Goal: Task Accomplishment & Management: Manage account settings

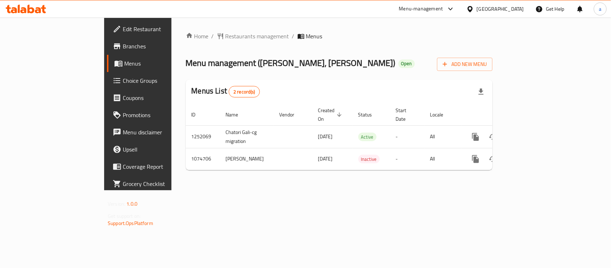
click at [497, 6] on div "[GEOGRAPHIC_DATA]" at bounding box center [500, 9] width 47 height 8
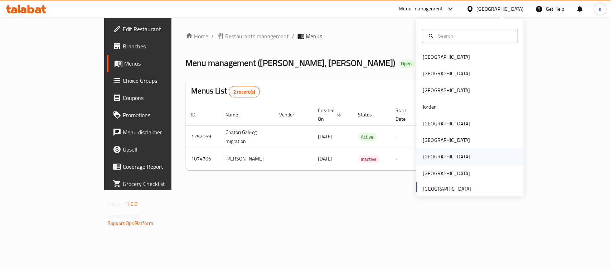
click at [426, 156] on div "Qatar" at bounding box center [446, 157] width 47 height 8
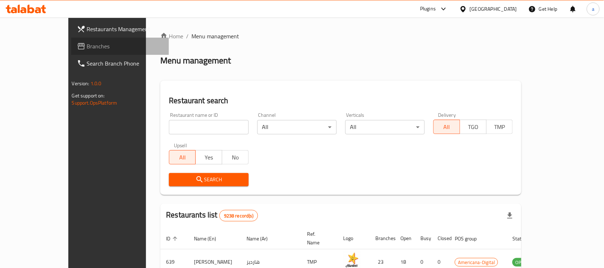
click at [87, 46] on span "Branches" at bounding box center [125, 46] width 77 height 9
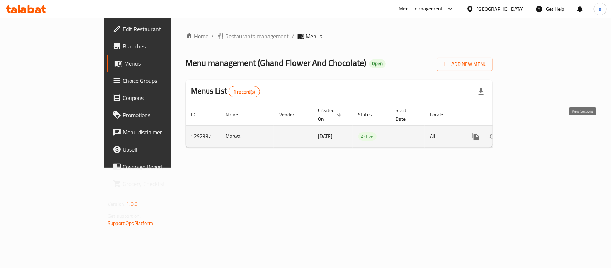
click at [531, 132] on icon "enhanced table" at bounding box center [527, 136] width 9 height 9
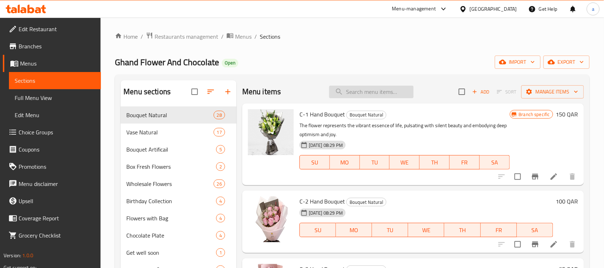
click at [345, 92] on input "search" at bounding box center [371, 92] width 84 height 13
paste input "Single Rose Bouquet"
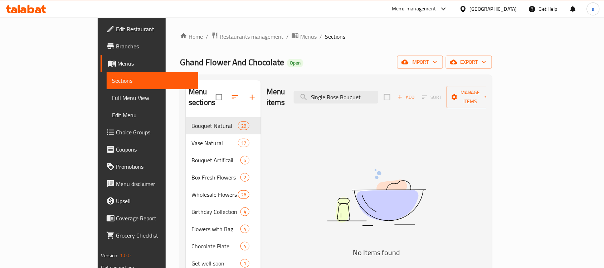
type input "Single Rose Bouquet"
click at [112, 115] on span "Edit Menu" at bounding box center [152, 115] width 81 height 9
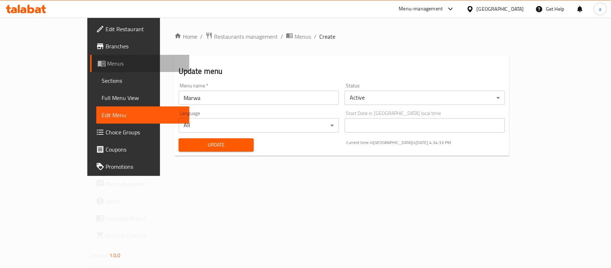
click at [107, 60] on span "Menus" at bounding box center [145, 63] width 76 height 9
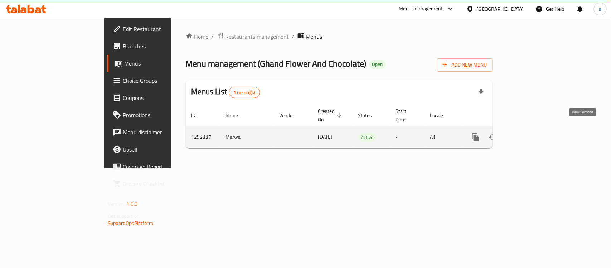
click at [530, 134] on icon "enhanced table" at bounding box center [527, 137] width 6 height 6
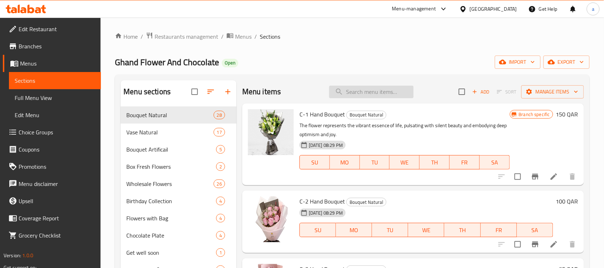
click at [382, 93] on input "search" at bounding box center [371, 92] width 84 height 13
click at [370, 89] on input "search" at bounding box center [371, 92] width 84 height 13
paste input "Single Pink Rose Bouquet"
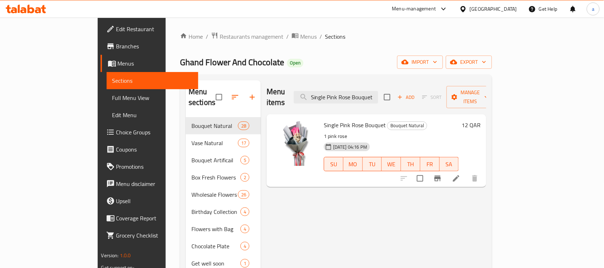
type input "Single Pink Rose Bouquet"
click at [508, 8] on div "[GEOGRAPHIC_DATA]" at bounding box center [493, 9] width 47 height 8
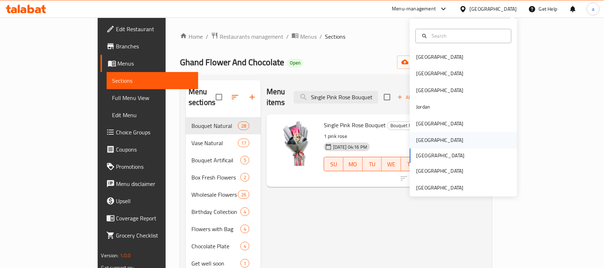
click at [439, 142] on div "[GEOGRAPHIC_DATA]" at bounding box center [463, 140] width 107 height 16
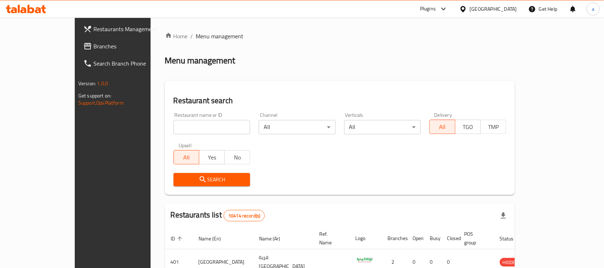
click at [93, 47] on span "Branches" at bounding box center [131, 46] width 77 height 9
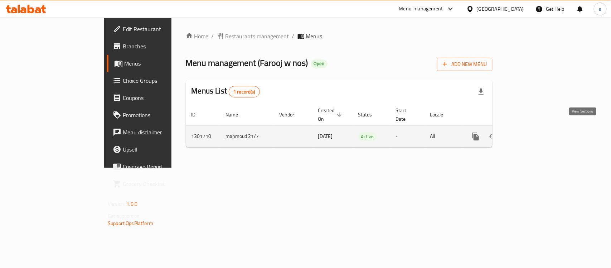
click at [531, 132] on icon "enhanced table" at bounding box center [527, 136] width 9 height 9
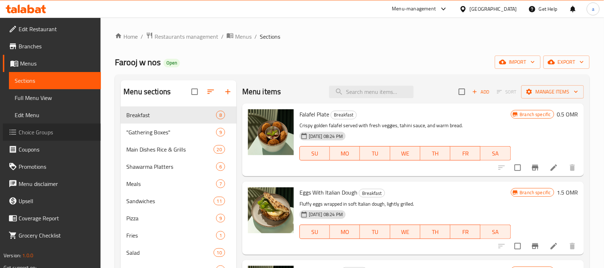
click at [35, 133] on span "Choice Groups" at bounding box center [57, 132] width 77 height 9
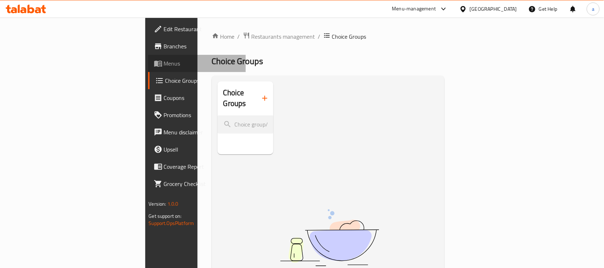
click at [164, 63] on span "Menus" at bounding box center [202, 63] width 77 height 9
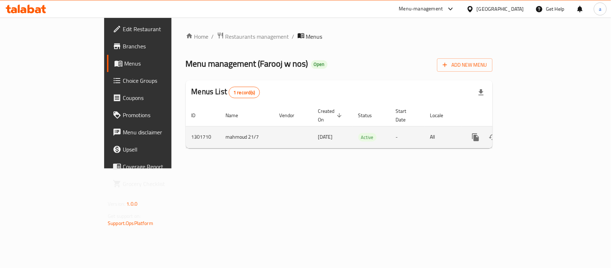
click at [541, 126] on td "enhanced table" at bounding box center [501, 137] width 80 height 22
click at [531, 133] on icon "enhanced table" at bounding box center [527, 137] width 9 height 9
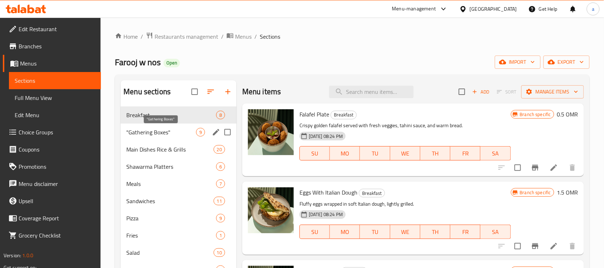
click at [152, 130] on span ""Gathering Boxes"" at bounding box center [161, 132] width 70 height 9
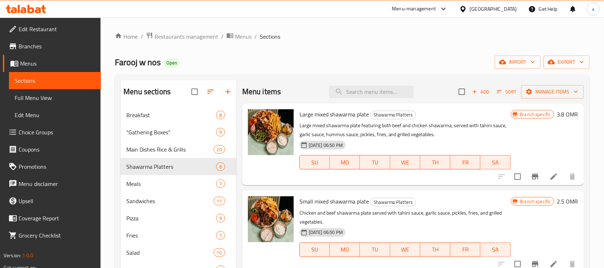
click at [509, 7] on div "[GEOGRAPHIC_DATA]" at bounding box center [493, 9] width 47 height 8
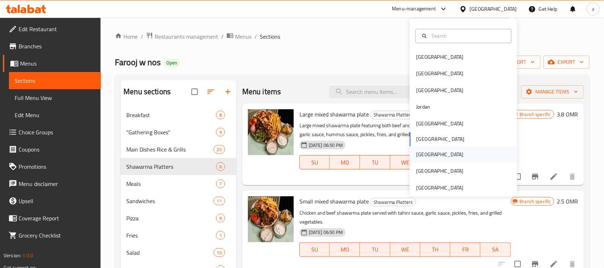
click at [424, 153] on div "Qatar" at bounding box center [440, 154] width 59 height 16
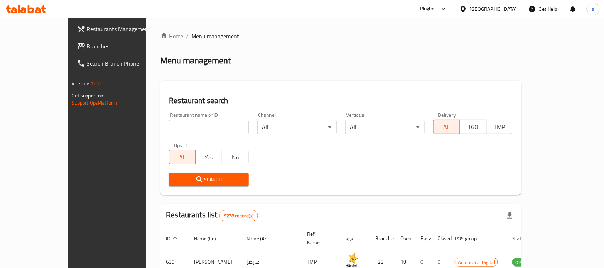
click at [87, 45] on span "Branches" at bounding box center [125, 46] width 77 height 9
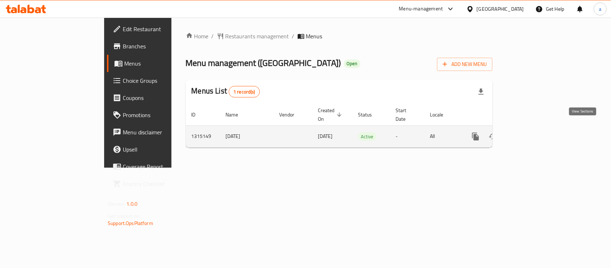
click at [530, 133] on icon "enhanced table" at bounding box center [527, 136] width 6 height 6
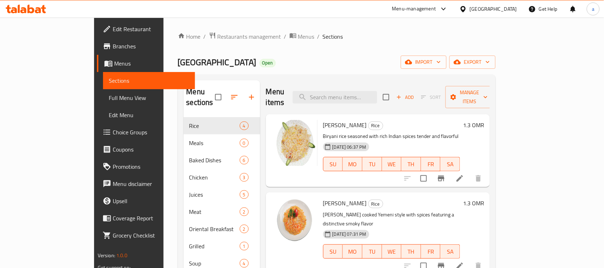
click at [113, 147] on span "Coupons" at bounding box center [151, 149] width 77 height 9
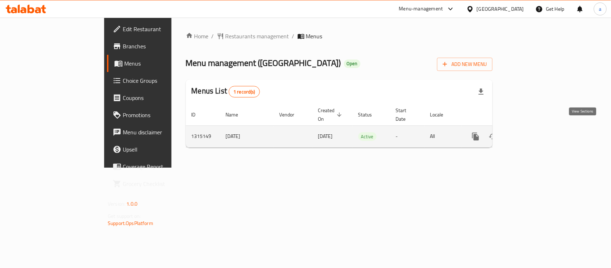
click at [531, 132] on icon "enhanced table" at bounding box center [527, 136] width 9 height 9
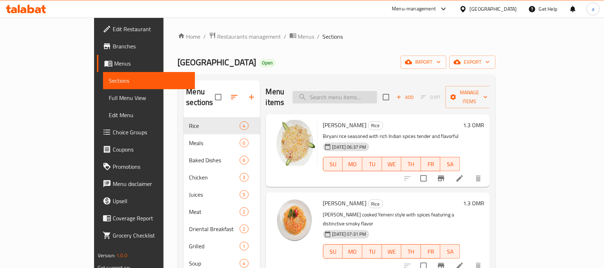
click at [366, 91] on input "search" at bounding box center [335, 97] width 84 height 13
paste input "Chicken Tagine with Onions"
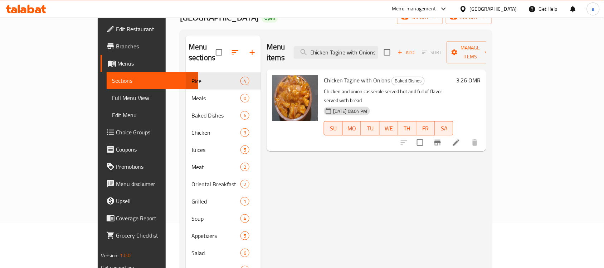
scroll to position [89, 0]
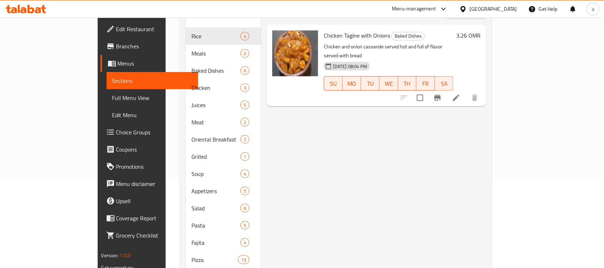
type input "Chicken Tagine with Onions"
click at [505, 6] on div "Oman" at bounding box center [493, 9] width 47 height 8
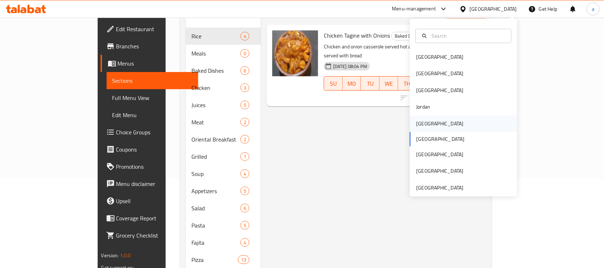
click at [424, 122] on div "[GEOGRAPHIC_DATA]" at bounding box center [440, 124] width 47 height 8
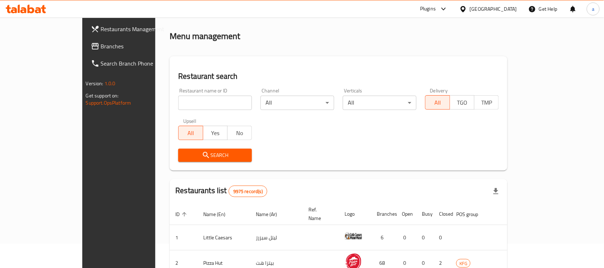
scroll to position [89, 0]
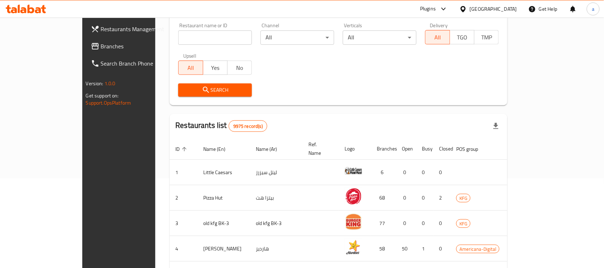
click at [101, 46] on span "Branches" at bounding box center [139, 46] width 77 height 9
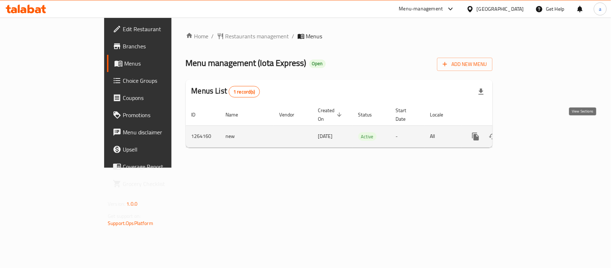
click at [531, 132] on icon "enhanced table" at bounding box center [527, 136] width 9 height 9
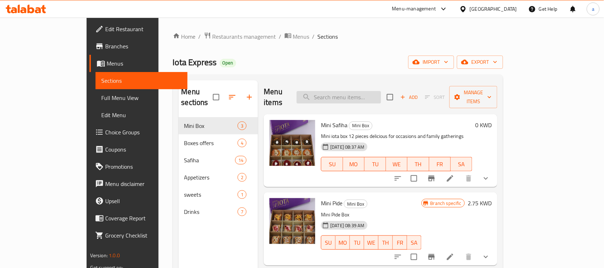
click at [381, 91] on input "search" at bounding box center [339, 97] width 84 height 13
paste input "Kunafa With Cheese"
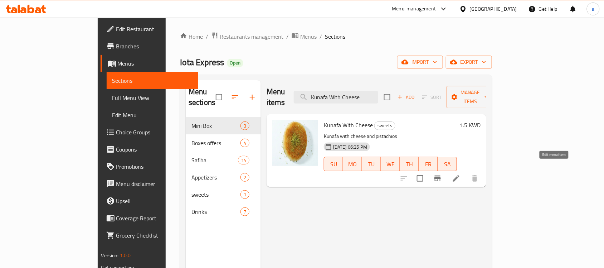
type input "Kunafa With Cheese"
click at [461, 174] on icon at bounding box center [456, 178] width 9 height 9
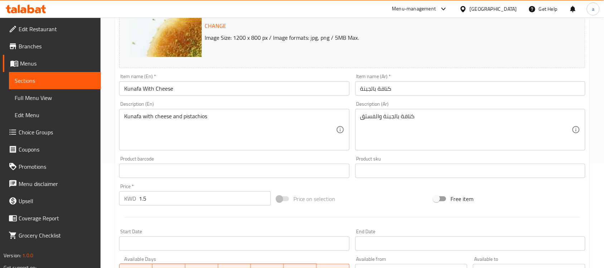
scroll to position [89, 0]
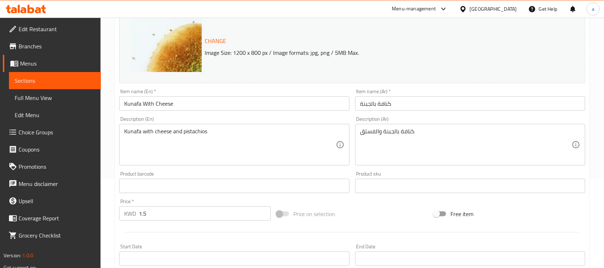
click at [380, 106] on input "كنافة بالجبنة" at bounding box center [470, 103] width 230 height 14
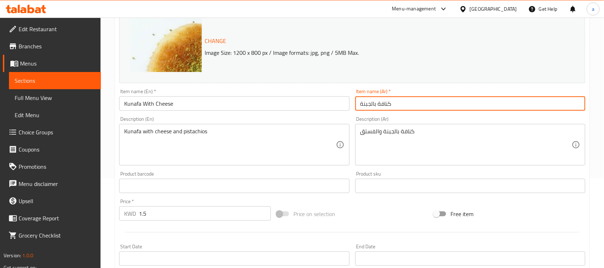
click at [380, 106] on input "كنافة بالجبنة" at bounding box center [470, 103] width 230 height 14
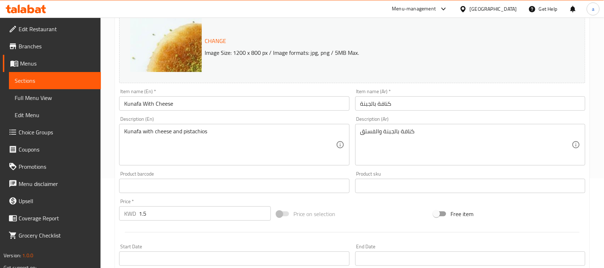
click at [377, 107] on input "كنافة بالجبنة" at bounding box center [470, 103] width 230 height 14
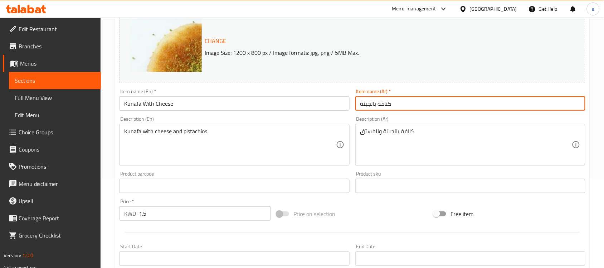
click at [377, 107] on input "كنافة بالجبنة" at bounding box center [470, 103] width 230 height 14
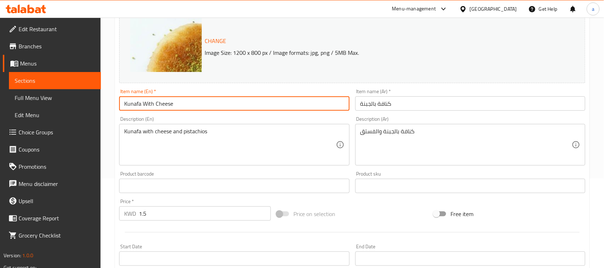
click at [135, 103] on input "Kunafa With Cheese" at bounding box center [234, 103] width 230 height 14
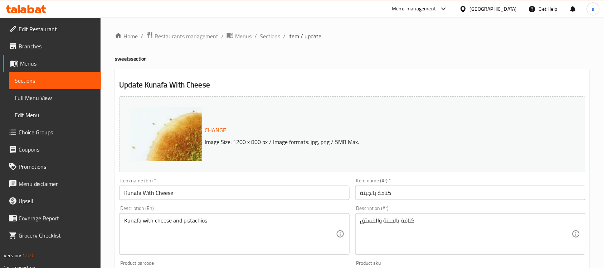
scroll to position [0, 0]
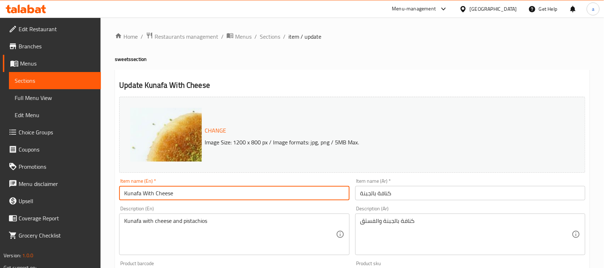
click at [38, 28] on span "Edit Restaurant" at bounding box center [57, 29] width 77 height 9
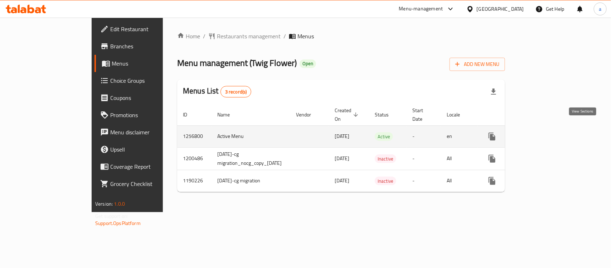
click at [548, 132] on icon "enhanced table" at bounding box center [543, 136] width 9 height 9
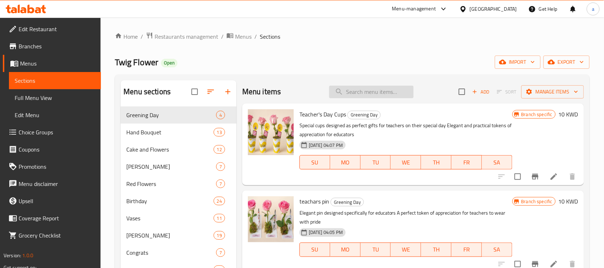
click at [379, 92] on input "search" at bounding box center [371, 92] width 84 height 13
paste input "Baby Roses 3"
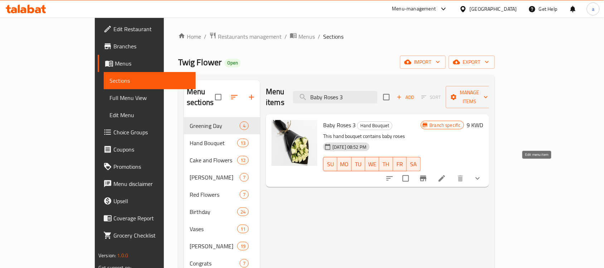
type input "Baby Roses 3"
click at [446, 174] on icon at bounding box center [442, 178] width 9 height 9
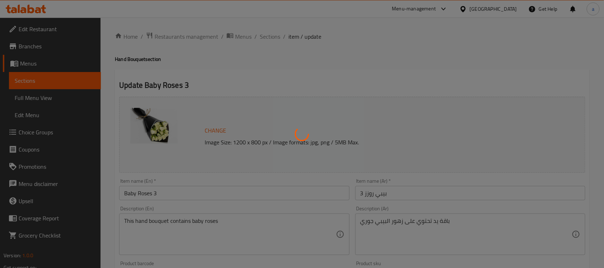
type input "إضافات"
type input "0"
type input "1"
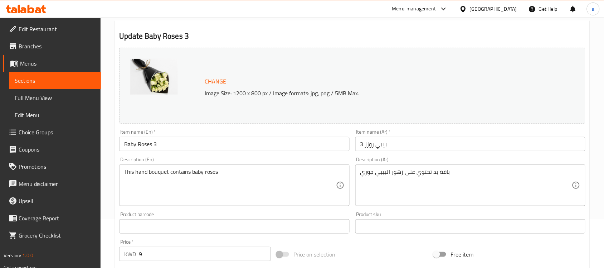
scroll to position [89, 0]
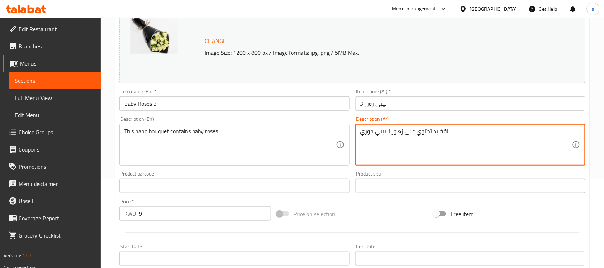
click at [403, 129] on textarea "باقة يد تحتوي على زهور البيبي جوري" at bounding box center [465, 145] width 211 height 34
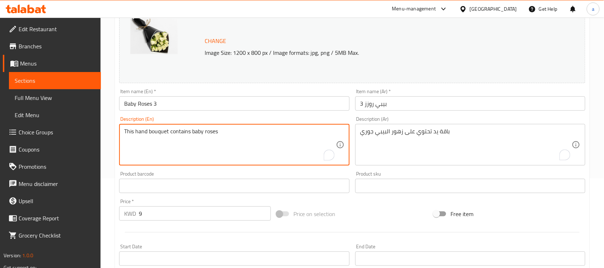
click at [184, 133] on textarea "This hand bouquet contains baby roses" at bounding box center [229, 145] width 211 height 34
type input "إضافات"
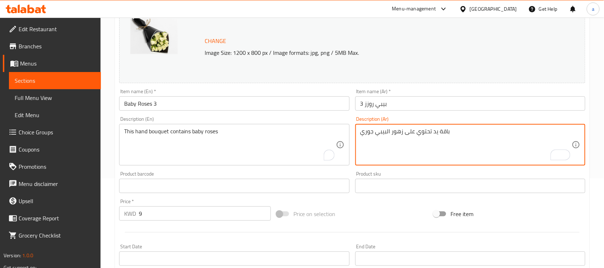
click at [426, 133] on textarea "باقة يد تحتوي على زهور البيبي جوري" at bounding box center [465, 145] width 211 height 34
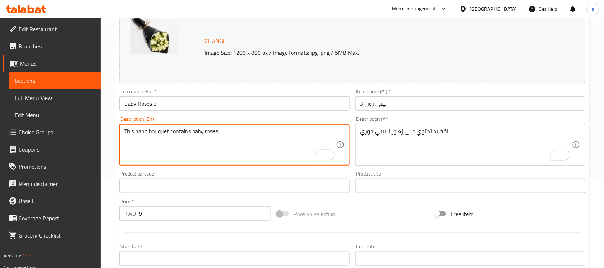
click at [195, 130] on textarea "This hand bouquet contains baby roses" at bounding box center [229, 145] width 211 height 34
click at [505, 7] on div "[GEOGRAPHIC_DATA]" at bounding box center [493, 9] width 47 height 8
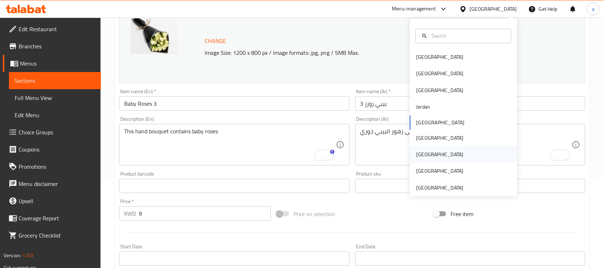
click at [420, 151] on div "Qatar" at bounding box center [440, 155] width 47 height 8
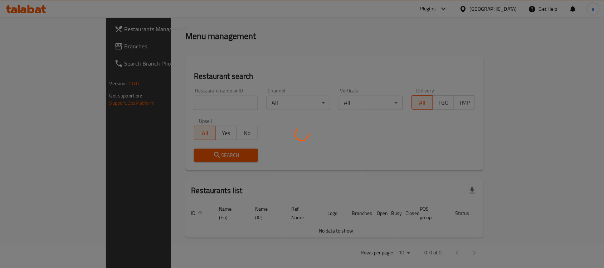
scroll to position [89, 0]
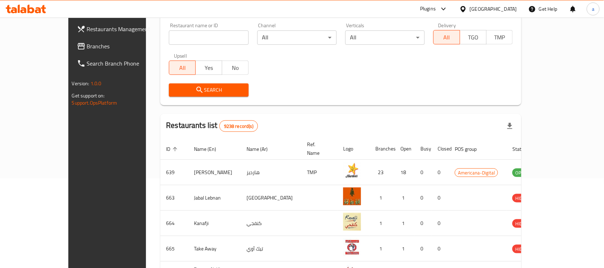
click at [87, 47] on span "Branches" at bounding box center [125, 46] width 77 height 9
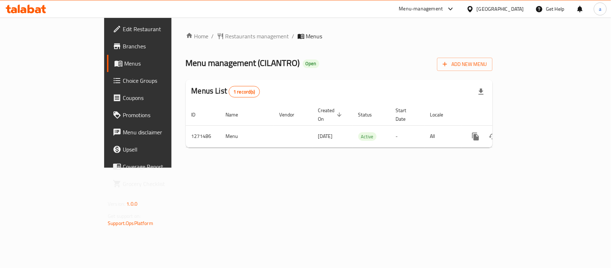
click at [516, 11] on div "[GEOGRAPHIC_DATA]" at bounding box center [500, 9] width 47 height 8
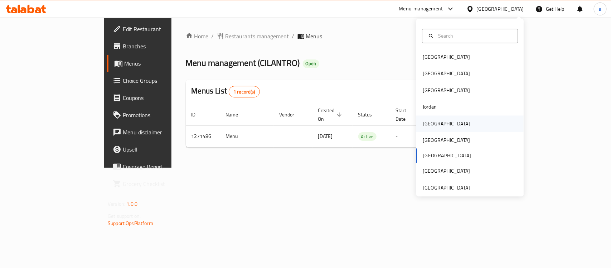
click at [432, 126] on div "[GEOGRAPHIC_DATA]" at bounding box center [446, 123] width 59 height 16
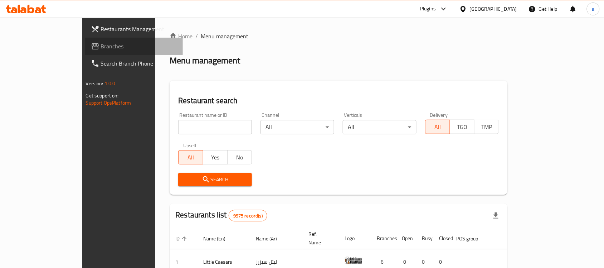
click at [101, 47] on span "Branches" at bounding box center [139, 46] width 77 height 9
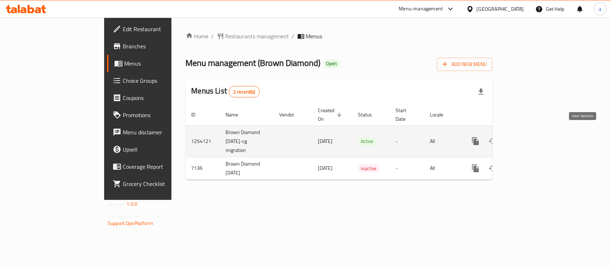
click at [531, 137] on icon "enhanced table" at bounding box center [527, 141] width 9 height 9
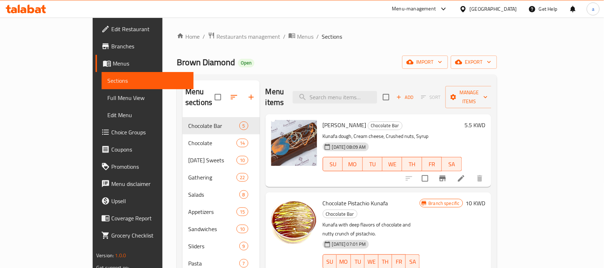
click at [379, 101] on div "Menu items Add Sort Manage items" at bounding box center [379, 97] width 226 height 34
click at [376, 93] on input "search" at bounding box center [335, 97] width 84 height 13
paste input "Penne Rigata Pink Sauce"
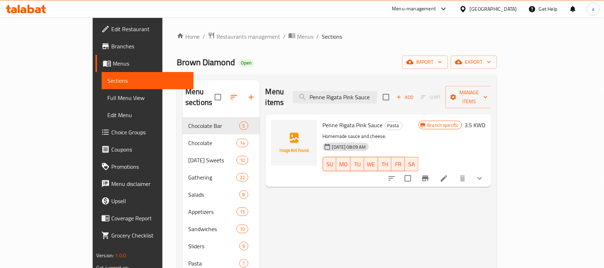
type input "Penne Rigata Pink Sauce"
click at [448, 174] on icon at bounding box center [444, 178] width 9 height 9
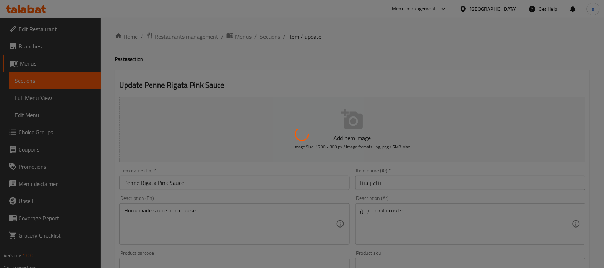
type input "إضافات"
type input "0"
type input "1"
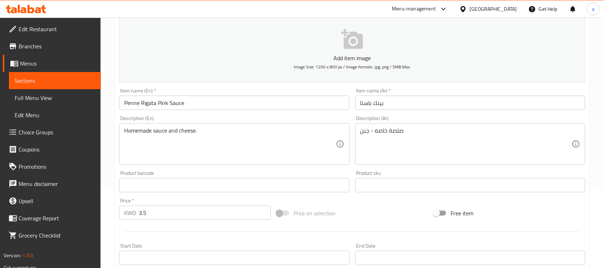
scroll to position [89, 0]
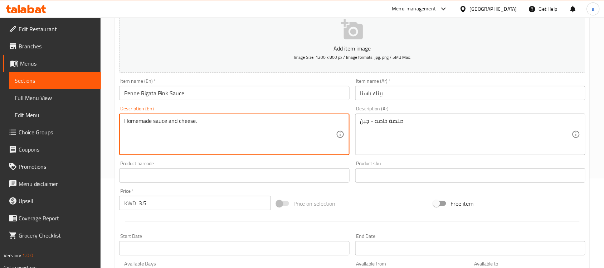
click at [162, 121] on textarea "Homemade sauce and cheese." at bounding box center [229, 134] width 211 height 34
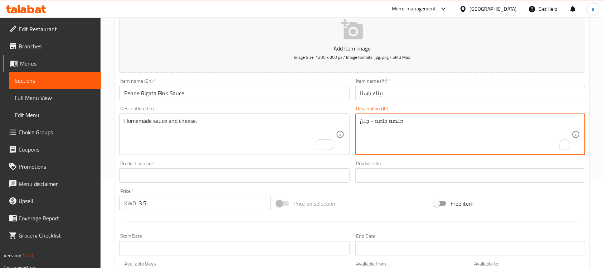
click at [393, 118] on textarea "صلصة خاصه - جبن" at bounding box center [465, 134] width 211 height 34
